Goal: Information Seeking & Learning: Find specific fact

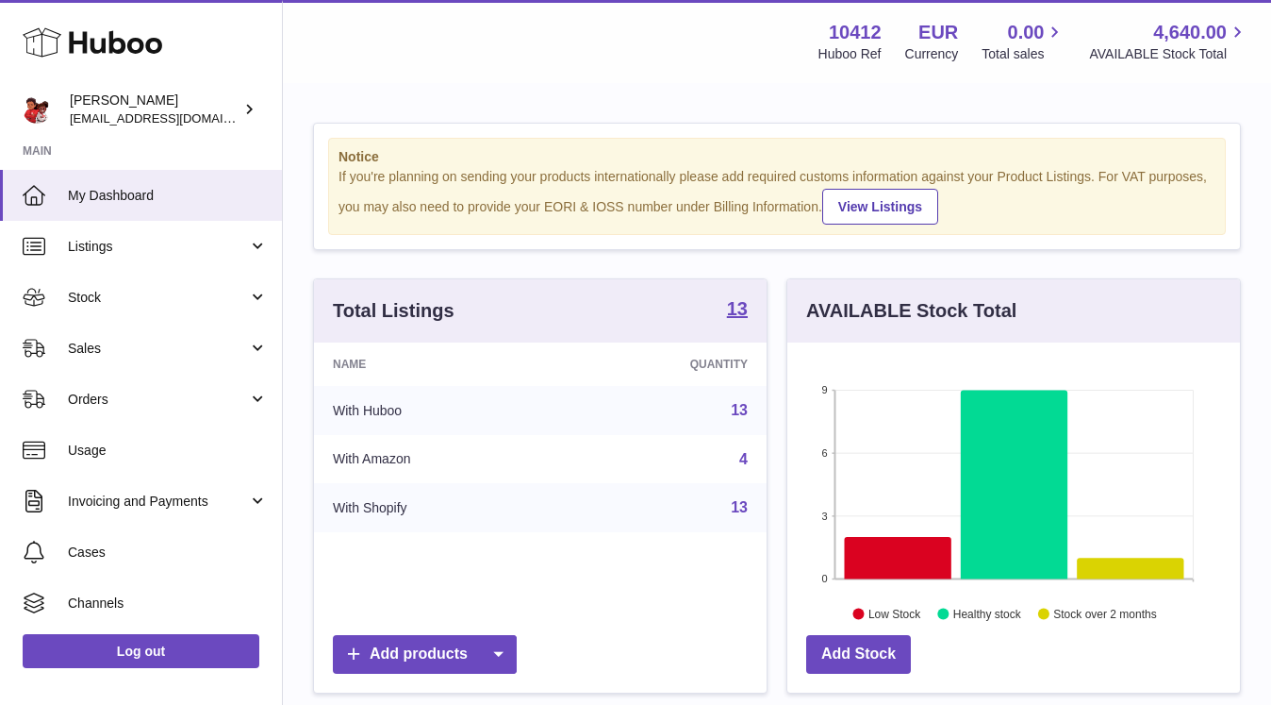
scroll to position [294, 453]
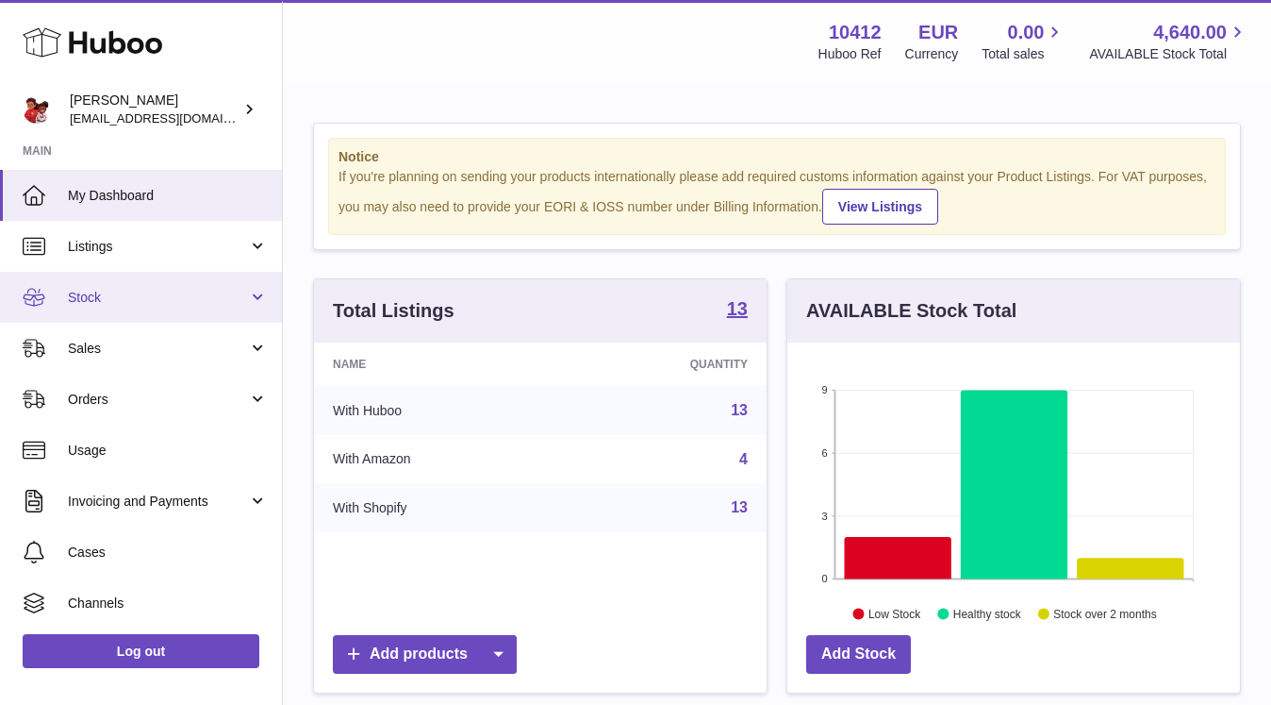
click at [75, 298] on span "Stock" at bounding box center [158, 298] width 180 height 18
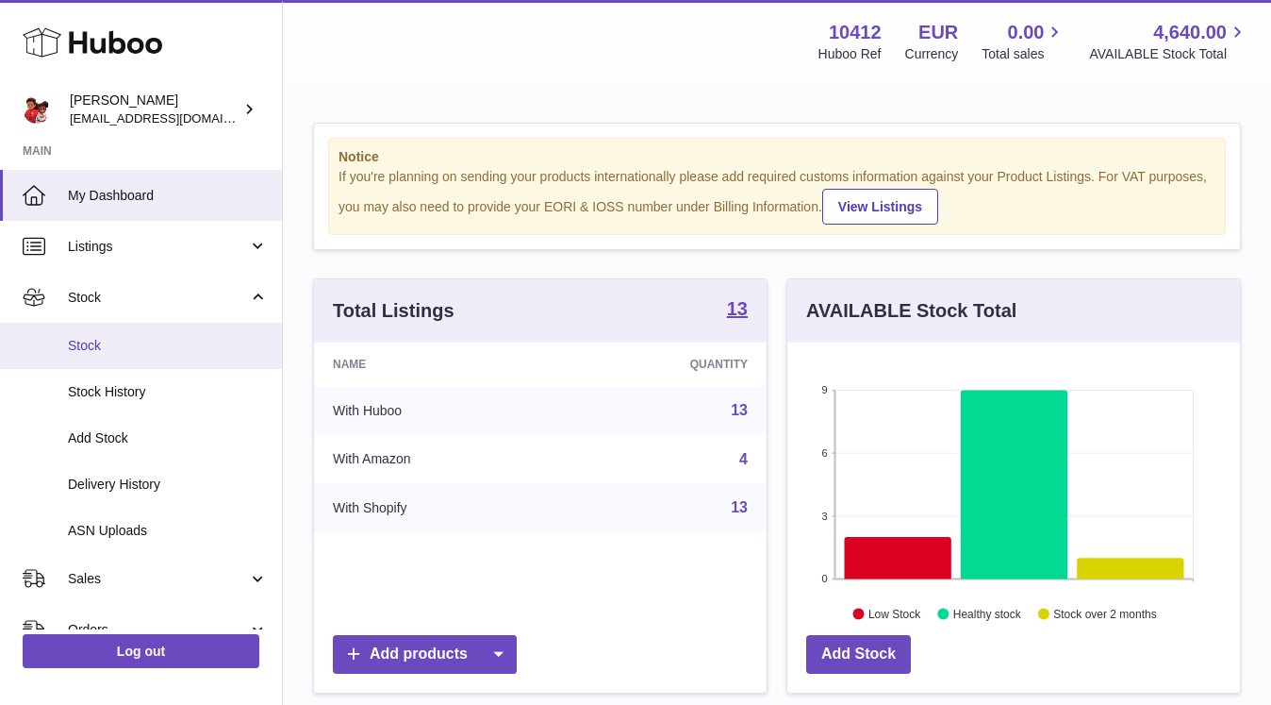
click at [123, 356] on link "Stock" at bounding box center [141, 346] width 282 height 46
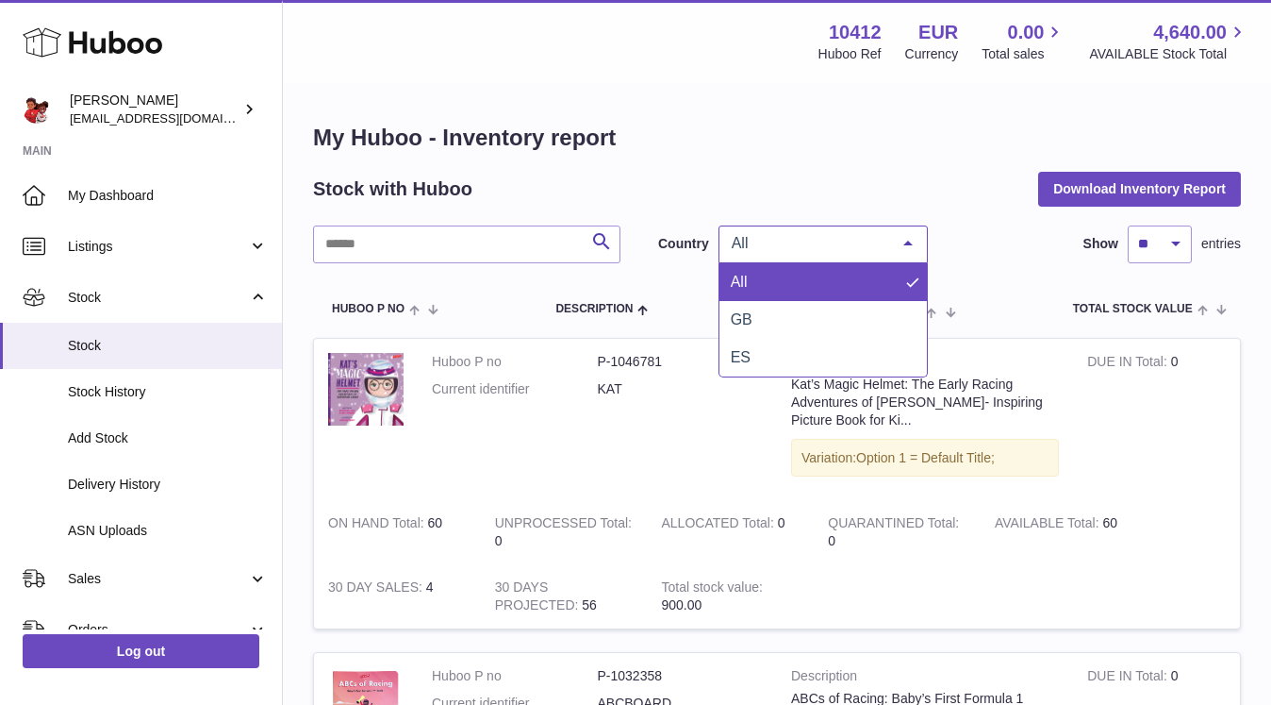
click at [803, 253] on div "All" at bounding box center [823, 244] width 209 height 38
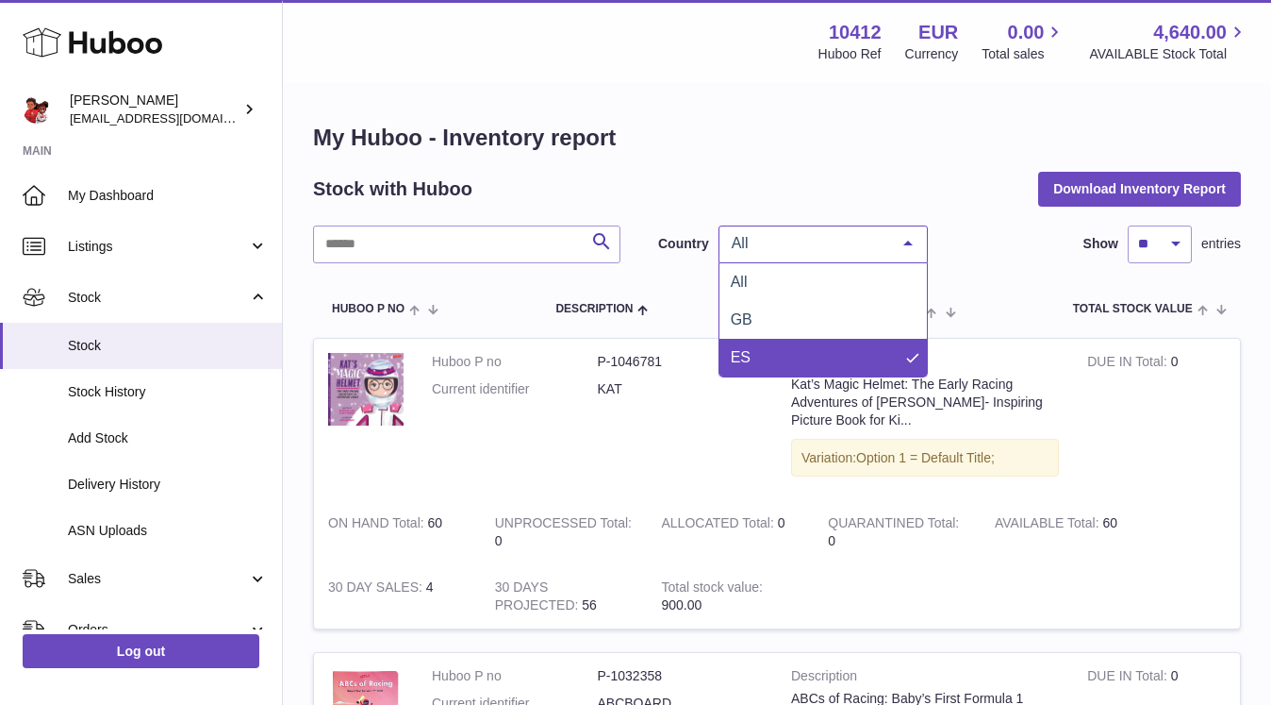
click at [761, 350] on span "ES" at bounding box center [823, 358] width 207 height 38
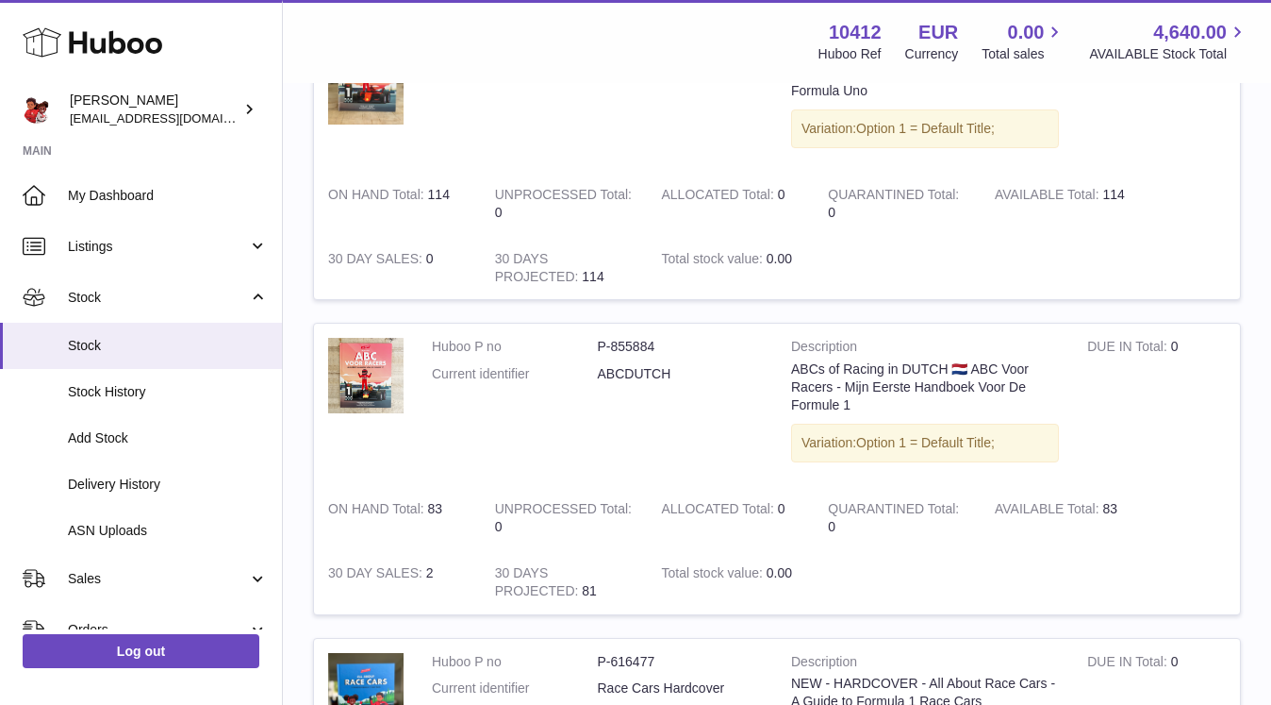
scroll to position [1516, 0]
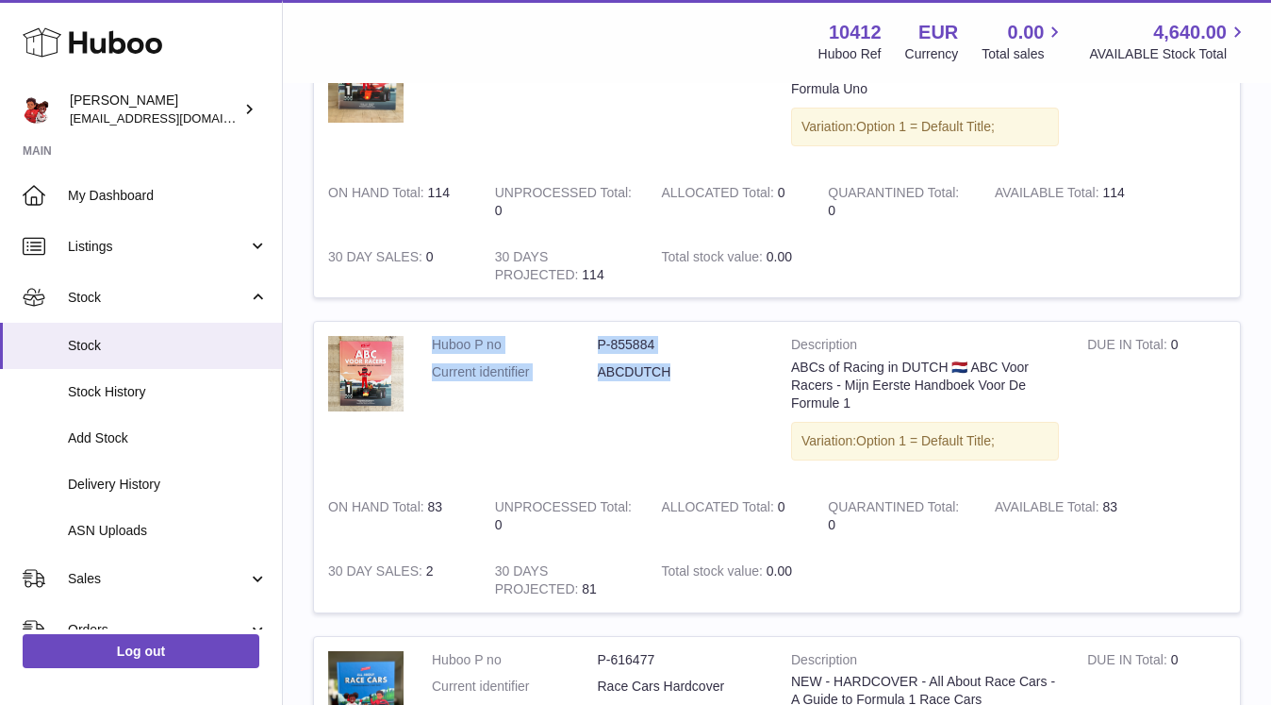
drag, startPoint x: 432, startPoint y: 344, endPoint x: 671, endPoint y: 366, distance: 239.6
click at [671, 366] on dl "Huboo P no P-855884 Current identifier ABCDUTCH" at bounding box center [597, 363] width 331 height 55
copy dl "Huboo P no P-855884 Current identifier ABCDUTCH"
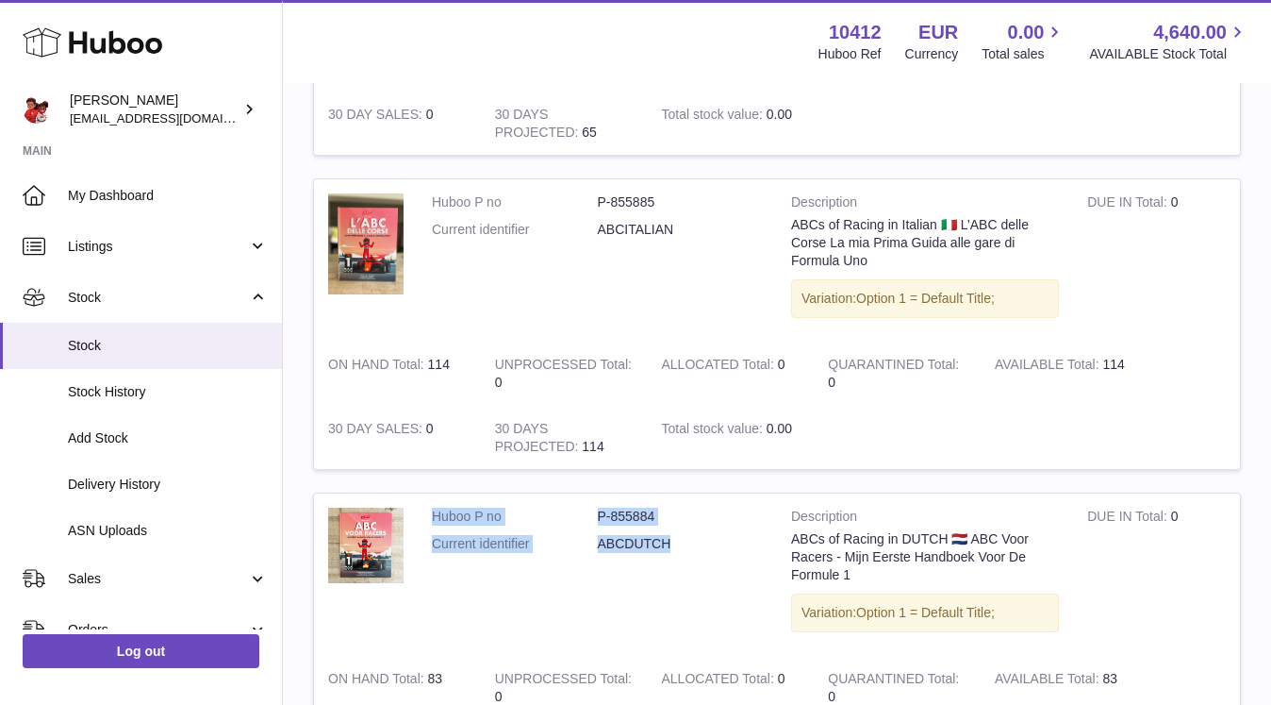
scroll to position [1306, 0]
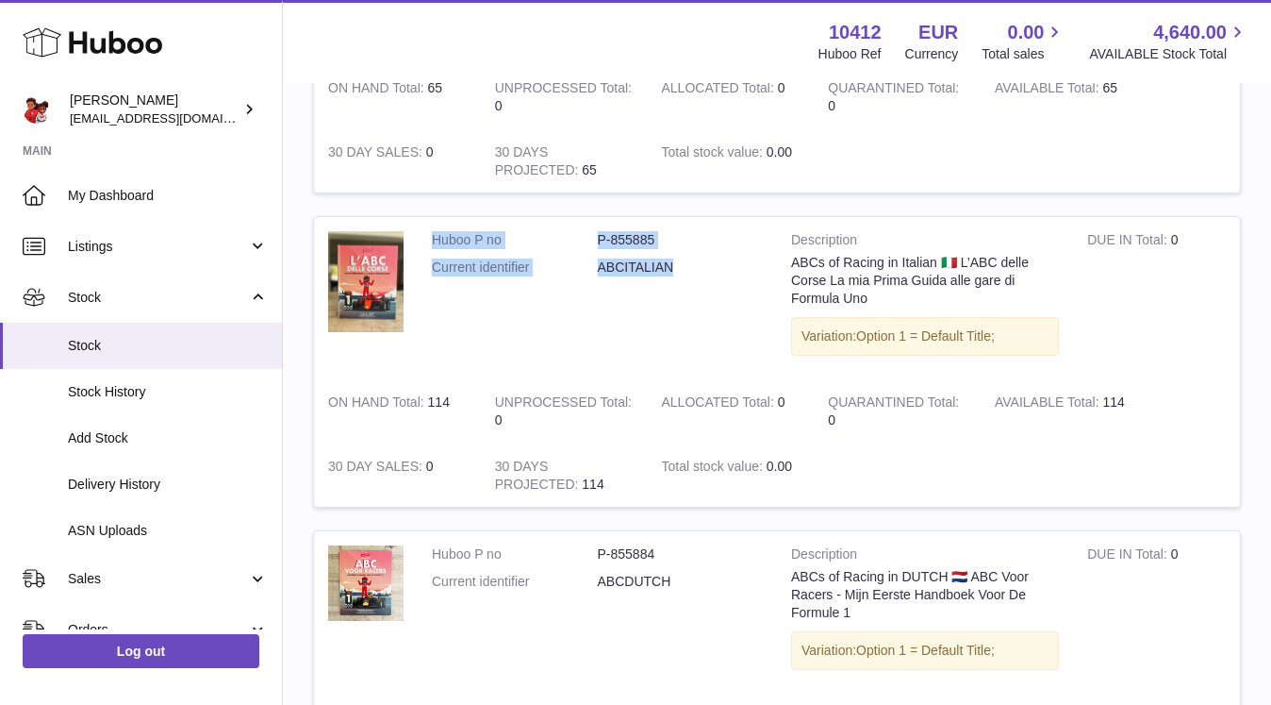
drag, startPoint x: 689, startPoint y: 271, endPoint x: 437, endPoint y: 246, distance: 253.0
click at [437, 246] on dl "Huboo P no P-855885 Current identifier ABCITALIAN" at bounding box center [597, 258] width 331 height 55
copy dl "Huboo P no P-855885 Current identifier ABCITALIAN"
